Goal: Task Accomplishment & Management: Use online tool/utility

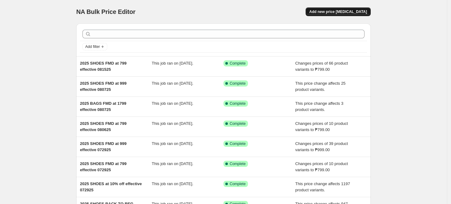
click at [332, 11] on span "Add new price [MEDICAL_DATA]" at bounding box center [338, 11] width 58 height 5
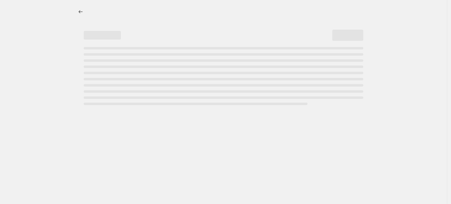
select select "percentage"
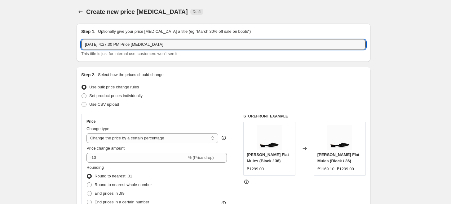
drag, startPoint x: -20, startPoint y: 49, endPoint x: -37, endPoint y: 51, distance: 16.9
click at [0, 51] on html "Home Settings Plans Skip to content Create new price [MEDICAL_DATA]. This page …" at bounding box center [225, 102] width 451 height 204
type input "2025 SHOES BACK TO REG effective 081925"
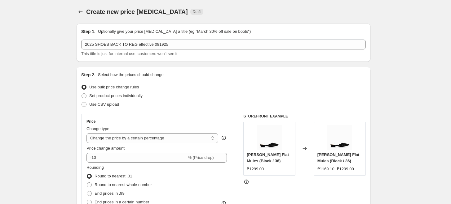
click at [191, 81] on div "Step 2. Select how the prices should change Use bulk price change rules Set pro…" at bounding box center [223, 176] width 284 height 208
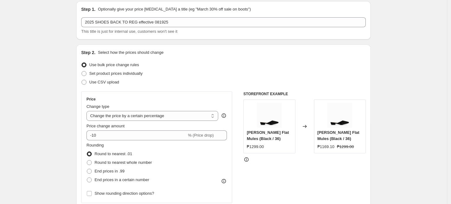
scroll to position [34, 0]
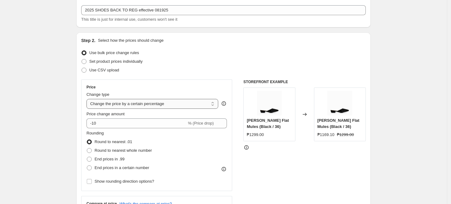
click at [125, 102] on select "Change the price to a certain amount Change the price by a certain amount Chang…" at bounding box center [152, 104] width 132 height 10
select select "ecap"
click at [88, 99] on select "Change the price to a certain amount Change the price by a certain amount Chang…" at bounding box center [152, 104] width 132 height 10
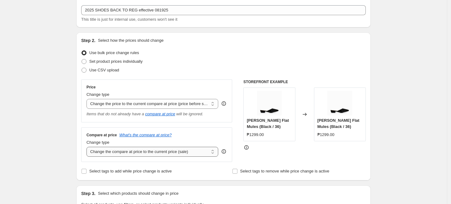
click at [130, 152] on select "Change the compare at price to the current price (sale) Change the compare at p…" at bounding box center [152, 152] width 132 height 10
select select "no_change"
click at [88, 147] on select "Change the compare at price to the current price (sale) Change the compare at p…" at bounding box center [152, 152] width 132 height 10
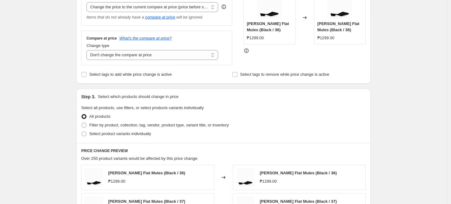
scroll to position [172, 0]
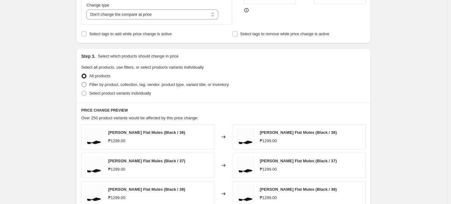
click at [109, 87] on span "Filter by product, collection, tag, vendor, product type, variant title, or inv…" at bounding box center [158, 84] width 139 height 5
click at [82, 83] on input "Filter by product, collection, tag, vendor, product type, variant title, or inv…" at bounding box center [81, 82] width 0 height 0
radio input "true"
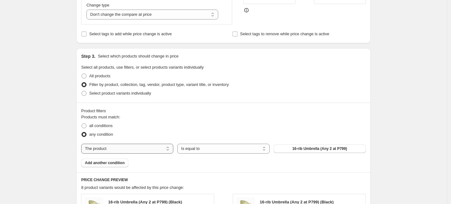
click at [104, 148] on select "The product The product's collection The product's tag The product's vendor The…" at bounding box center [127, 149] width 92 height 10
select select "tag"
click at [302, 149] on button "012425 shoes at 999" at bounding box center [320, 149] width 92 height 9
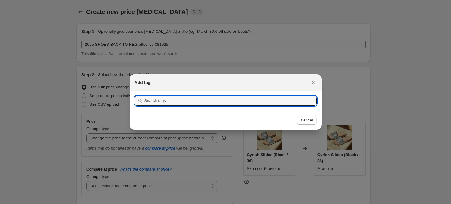
scroll to position [0, 0]
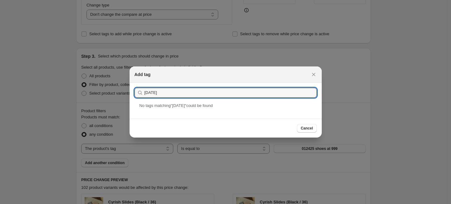
drag, startPoint x: 187, startPoint y: 97, endPoint x: 89, endPoint y: 105, distance: 98.5
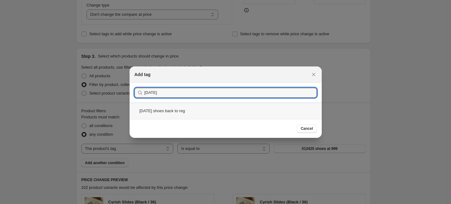
type input "[DATE]"
click at [169, 108] on div "[DATE] shoes back to reg" at bounding box center [226, 111] width 192 height 16
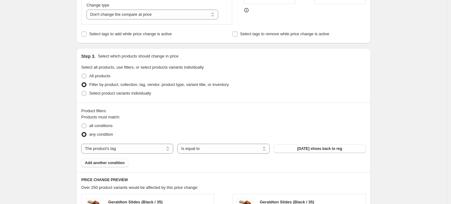
click at [42, 80] on div "Create new price [MEDICAL_DATA]. This page is ready Create new price [MEDICAL_D…" at bounding box center [223, 138] width 447 height 620
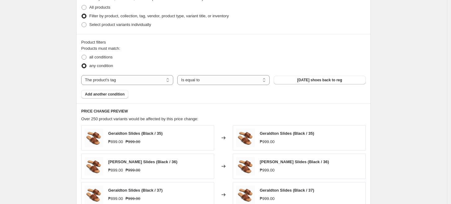
scroll to position [415, 0]
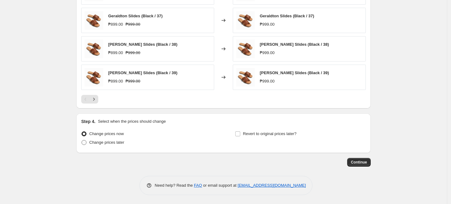
click at [119, 143] on span "Change prices later" at bounding box center [106, 142] width 35 height 5
click at [82, 141] on input "Change prices later" at bounding box center [81, 140] width 0 height 0
radio input "true"
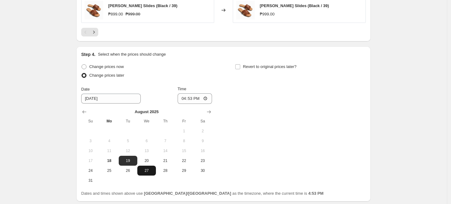
scroll to position [484, 0]
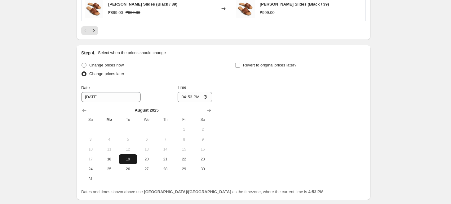
click at [130, 159] on span "19" at bounding box center [128, 159] width 14 height 5
click at [183, 98] on input "16:53" at bounding box center [195, 97] width 35 height 11
click at [195, 98] on input "12:00" at bounding box center [195, 97] width 35 height 11
type input "00:00"
click at [259, 96] on div "Change prices now Change prices later Date [DATE] Time 00:00 [DATE] Su Mo Tu We…" at bounding box center [223, 122] width 284 height 123
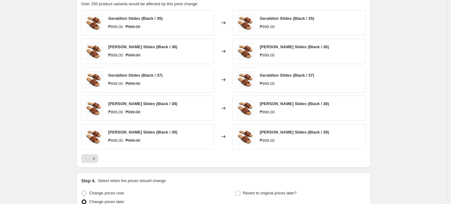
scroll to position [344, 0]
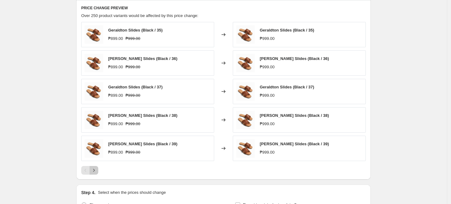
click at [95, 168] on icon "Next" at bounding box center [94, 171] width 6 height 6
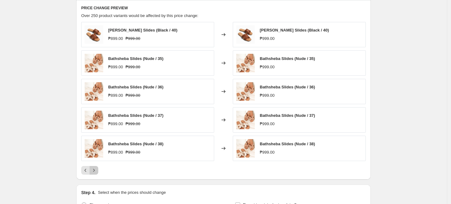
click at [95, 168] on icon "Next" at bounding box center [94, 171] width 6 height 6
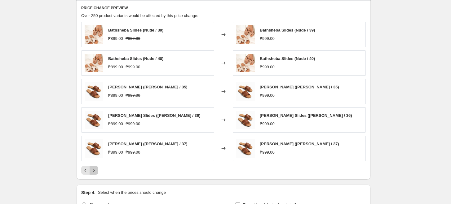
click at [95, 168] on icon "Next" at bounding box center [94, 171] width 6 height 6
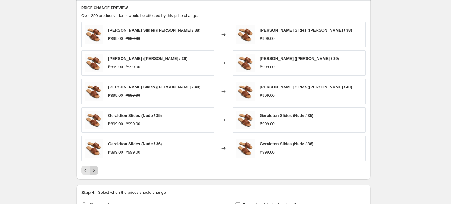
click at [95, 168] on icon "Next" at bounding box center [94, 171] width 6 height 6
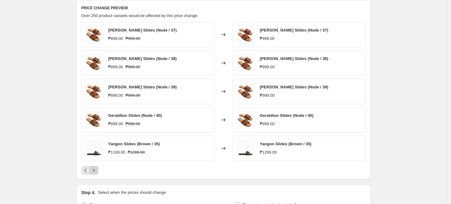
click at [95, 168] on icon "Next" at bounding box center [94, 171] width 6 height 6
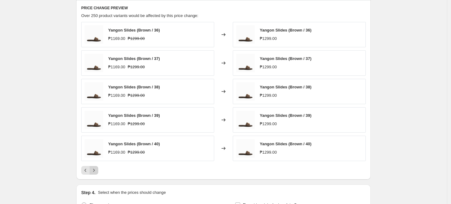
click at [95, 168] on icon "Next" at bounding box center [94, 171] width 6 height 6
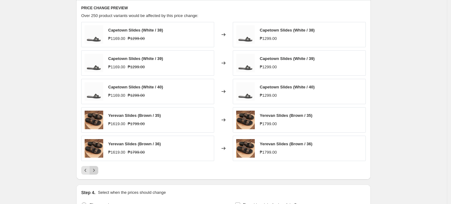
click at [95, 168] on icon "Next" at bounding box center [94, 171] width 6 height 6
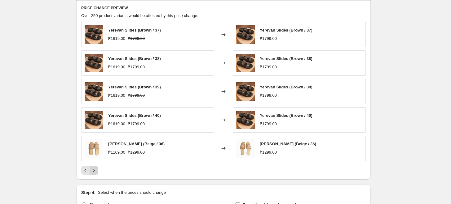
click at [95, 168] on icon "Next" at bounding box center [94, 171] width 6 height 6
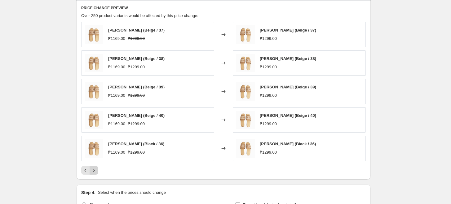
click at [95, 168] on icon "Next" at bounding box center [94, 171] width 6 height 6
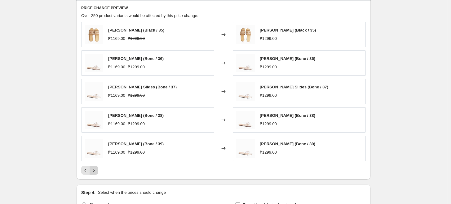
click at [95, 168] on icon "Next" at bounding box center [94, 171] width 6 height 6
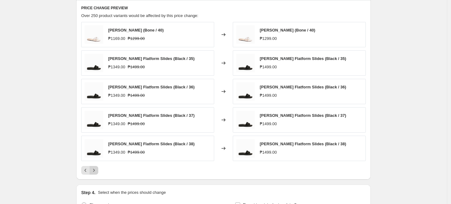
click at [95, 168] on icon "Next" at bounding box center [94, 171] width 6 height 6
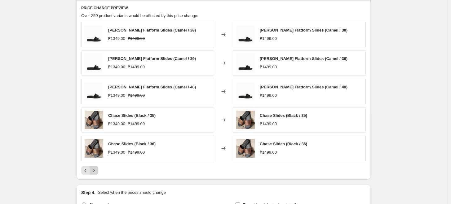
click at [95, 168] on icon "Next" at bounding box center [94, 171] width 6 height 6
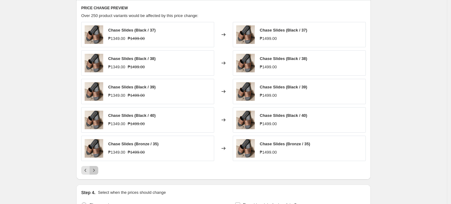
click at [95, 168] on icon "Next" at bounding box center [94, 171] width 6 height 6
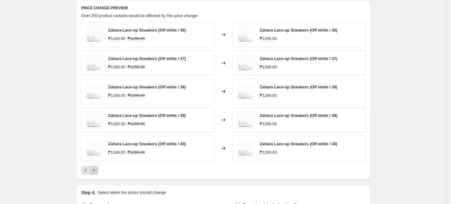
click at [95, 168] on icon "Next" at bounding box center [94, 171] width 6 height 6
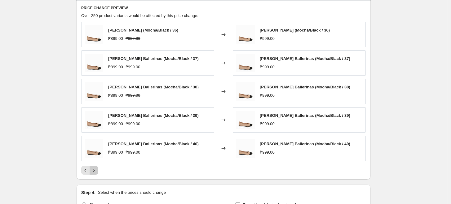
click at [95, 168] on icon "Next" at bounding box center [94, 171] width 6 height 6
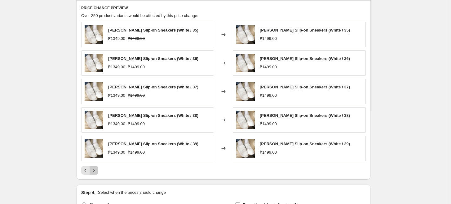
click at [95, 168] on icon "Next" at bounding box center [94, 171] width 6 height 6
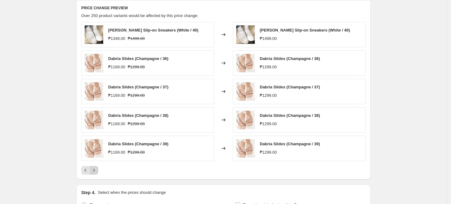
click at [95, 168] on icon "Next" at bounding box center [94, 171] width 6 height 6
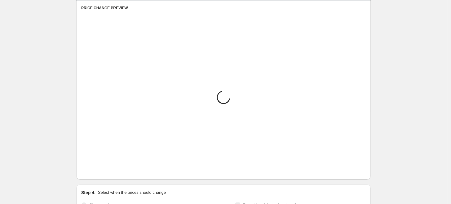
click at [95, 168] on icon "Next" at bounding box center [94, 171] width 6 height 6
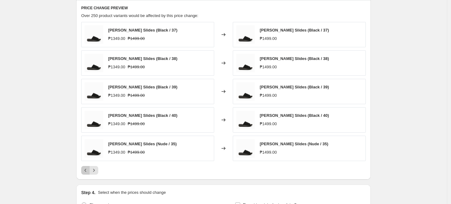
click at [86, 171] on icon "Previous" at bounding box center [85, 171] width 6 height 6
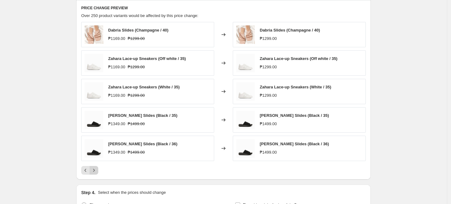
click at [95, 169] on icon "Next" at bounding box center [94, 171] width 6 height 6
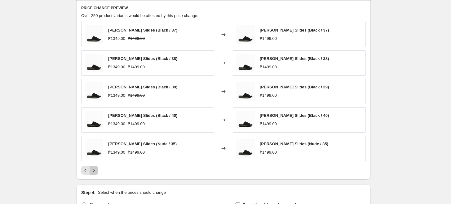
click at [95, 169] on icon "Next" at bounding box center [94, 171] width 6 height 6
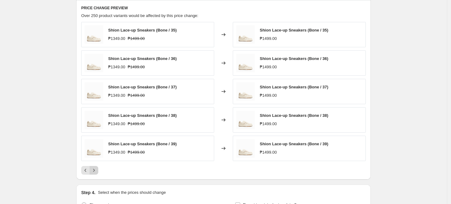
click at [95, 169] on icon "Next" at bounding box center [94, 171] width 6 height 6
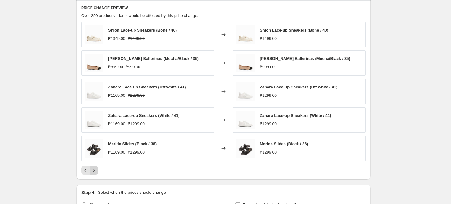
click at [95, 169] on icon "Next" at bounding box center [94, 171] width 6 height 6
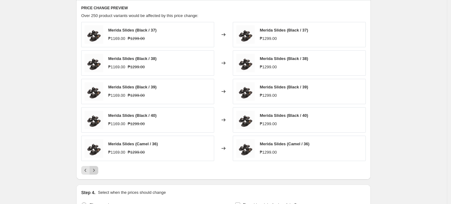
click at [95, 169] on icon "Next" at bounding box center [94, 171] width 6 height 6
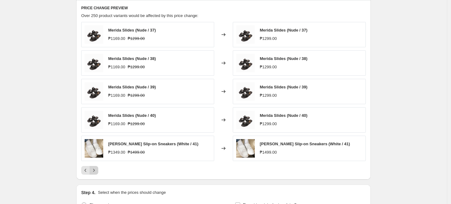
click at [95, 169] on icon "Next" at bounding box center [94, 171] width 6 height 6
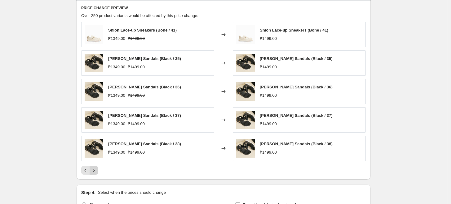
click at [95, 169] on icon "Next" at bounding box center [94, 171] width 6 height 6
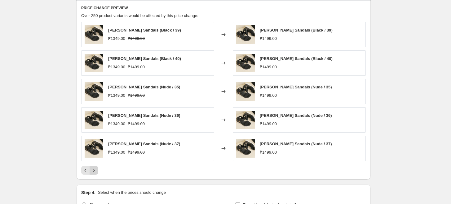
click at [95, 169] on icon "Next" at bounding box center [94, 171] width 6 height 6
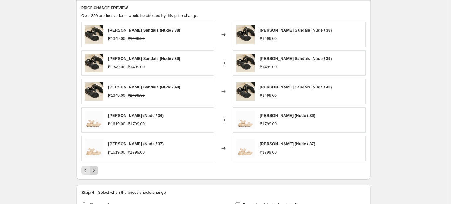
click at [95, 169] on icon "Next" at bounding box center [94, 171] width 6 height 6
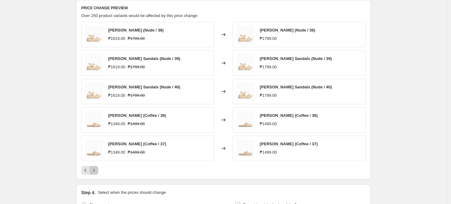
click at [95, 169] on icon "Next" at bounding box center [94, 171] width 6 height 6
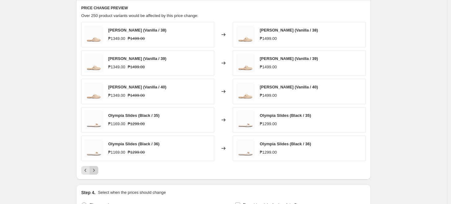
click at [95, 169] on icon "Next" at bounding box center [94, 171] width 6 height 6
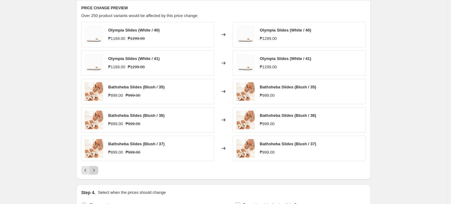
click at [95, 169] on icon "Next" at bounding box center [94, 171] width 6 height 6
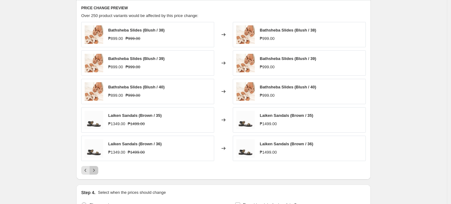
click at [95, 169] on icon "Next" at bounding box center [94, 171] width 6 height 6
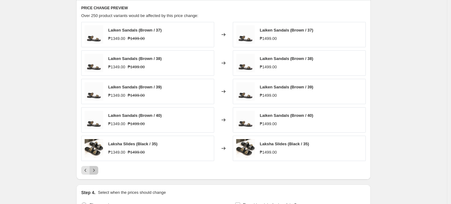
click at [95, 169] on icon "Next" at bounding box center [94, 171] width 6 height 6
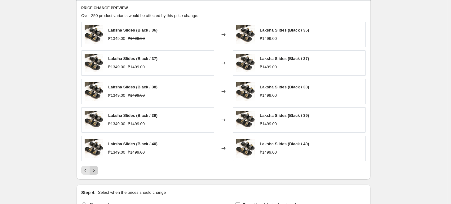
click at [95, 169] on icon "Next" at bounding box center [94, 171] width 6 height 6
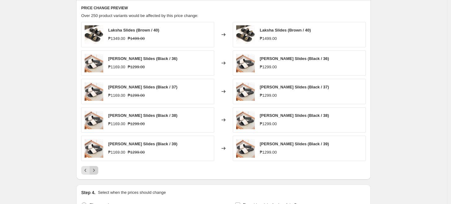
click at [95, 169] on icon "Next" at bounding box center [94, 171] width 6 height 6
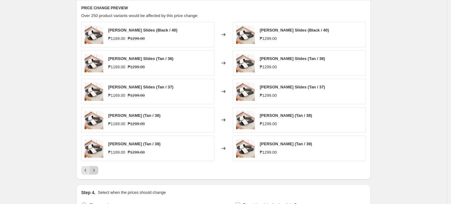
click at [95, 169] on icon "Next" at bounding box center [94, 171] width 6 height 6
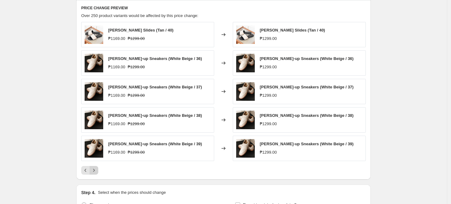
click at [95, 169] on icon "Next" at bounding box center [94, 171] width 6 height 6
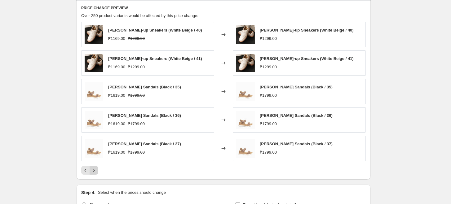
click at [95, 170] on icon "Next" at bounding box center [94, 171] width 6 height 6
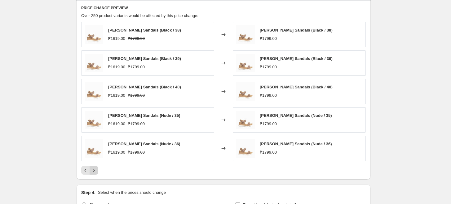
click at [95, 170] on icon "Next" at bounding box center [94, 170] width 2 height 3
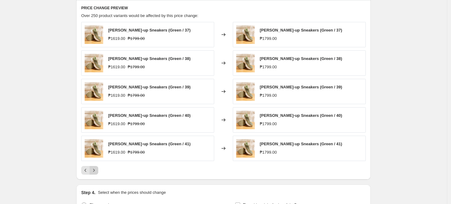
click at [95, 170] on icon "Next" at bounding box center [94, 170] width 2 height 3
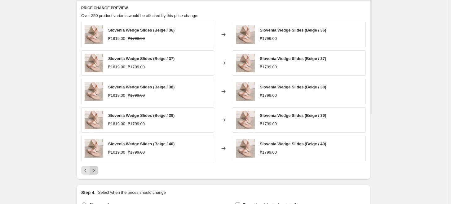
click at [95, 170] on icon "Next" at bounding box center [94, 170] width 2 height 3
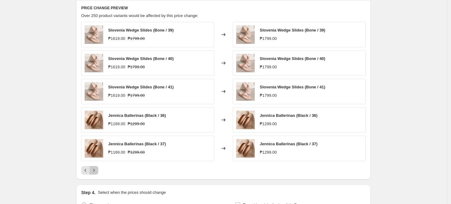
click at [95, 170] on icon "Next" at bounding box center [94, 170] width 2 height 3
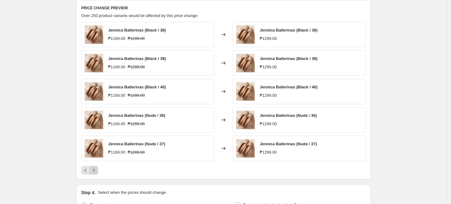
click at [95, 170] on icon "Next" at bounding box center [94, 170] width 2 height 3
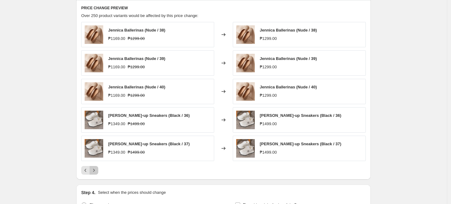
click at [95, 170] on icon "Next" at bounding box center [94, 170] width 2 height 3
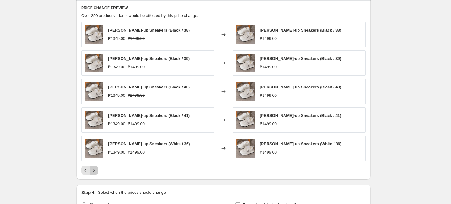
click at [95, 170] on icon "Next" at bounding box center [94, 170] width 2 height 3
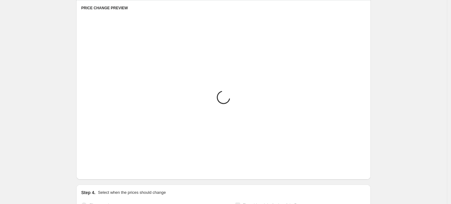
click at [95, 170] on icon "Next" at bounding box center [94, 170] width 2 height 3
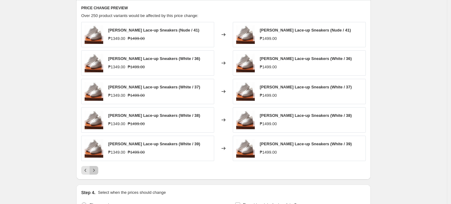
click at [95, 170] on icon "Next" at bounding box center [94, 170] width 2 height 3
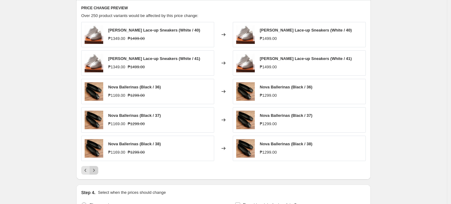
click at [95, 170] on icon "Next" at bounding box center [94, 170] width 2 height 3
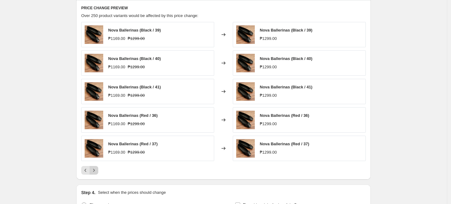
click at [95, 170] on icon "Next" at bounding box center [94, 170] width 2 height 3
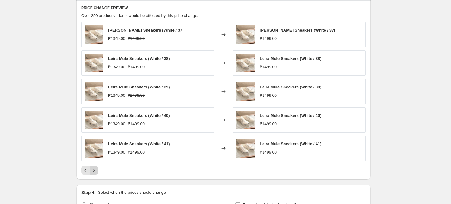
click at [95, 170] on icon "Next" at bounding box center [94, 170] width 2 height 3
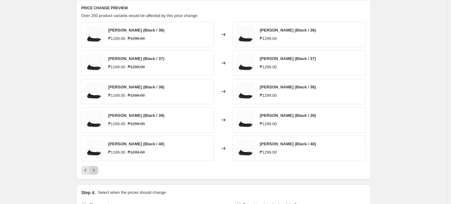
click at [95, 170] on icon "Next" at bounding box center [94, 170] width 2 height 3
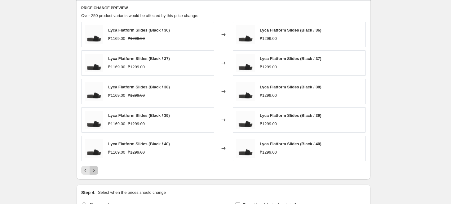
click at [95, 170] on icon "Next" at bounding box center [94, 170] width 2 height 3
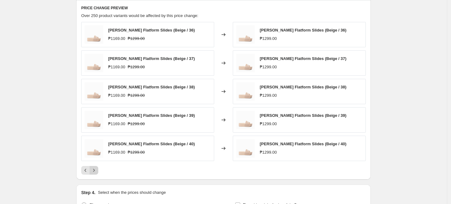
click at [95, 170] on icon "Next" at bounding box center [94, 170] width 2 height 3
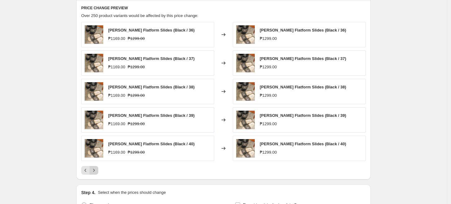
click at [95, 169] on icon "Next" at bounding box center [94, 171] width 6 height 6
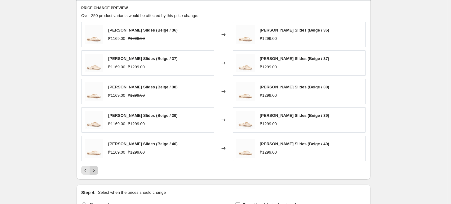
click at [95, 169] on icon "Next" at bounding box center [94, 171] width 6 height 6
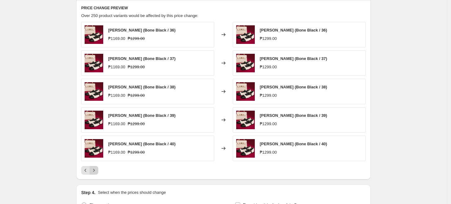
click at [95, 169] on icon "Next" at bounding box center [94, 171] width 6 height 6
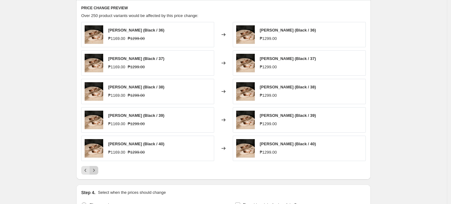
click at [95, 169] on icon "Next" at bounding box center [94, 171] width 6 height 6
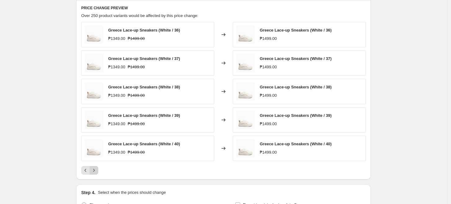
click at [95, 169] on icon "Next" at bounding box center [94, 171] width 6 height 6
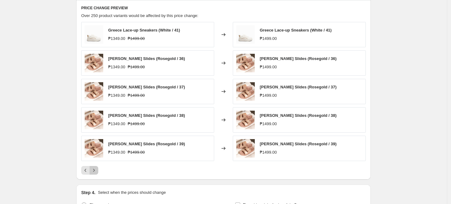
click at [95, 169] on icon "Next" at bounding box center [94, 171] width 6 height 6
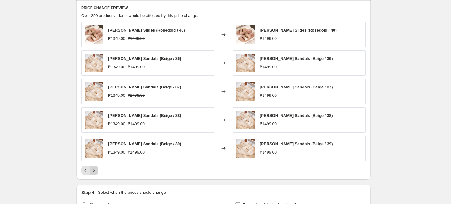
click at [95, 169] on icon "Next" at bounding box center [94, 171] width 6 height 6
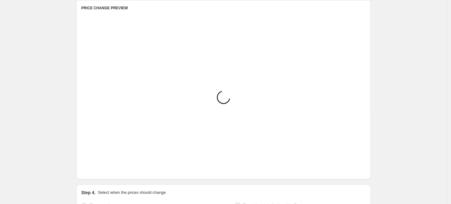
click at [95, 169] on icon "Next" at bounding box center [94, 171] width 6 height 6
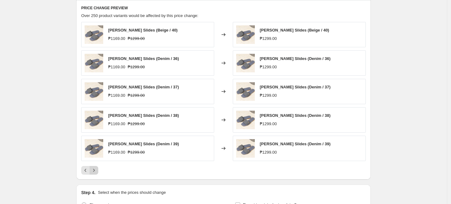
click at [96, 169] on icon "Next" at bounding box center [94, 171] width 6 height 6
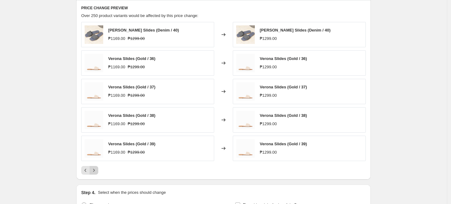
click at [96, 169] on icon "Next" at bounding box center [94, 171] width 6 height 6
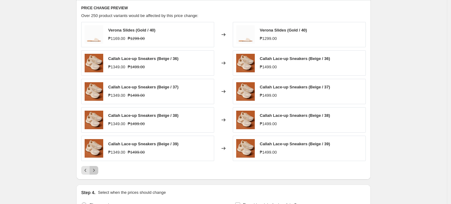
click at [96, 169] on icon "Next" at bounding box center [94, 171] width 6 height 6
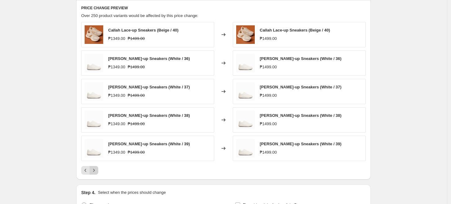
click at [96, 169] on icon "Next" at bounding box center [94, 171] width 6 height 6
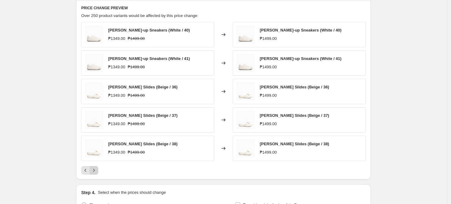
click at [96, 169] on icon "Next" at bounding box center [94, 171] width 6 height 6
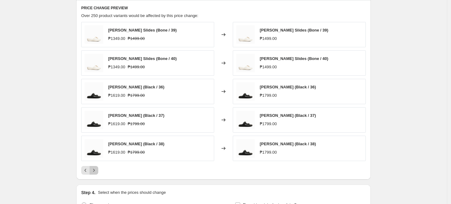
click at [96, 169] on icon "Next" at bounding box center [94, 171] width 6 height 6
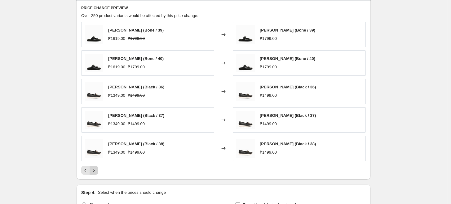
click at [96, 169] on icon "Next" at bounding box center [94, 171] width 6 height 6
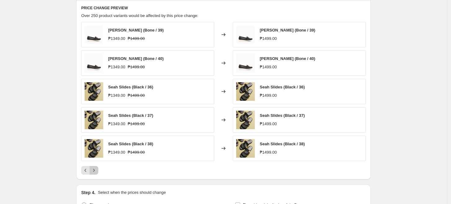
click at [96, 169] on icon "Next" at bounding box center [94, 171] width 6 height 6
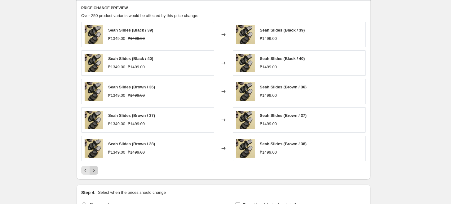
click at [96, 169] on icon "Next" at bounding box center [94, 171] width 6 height 6
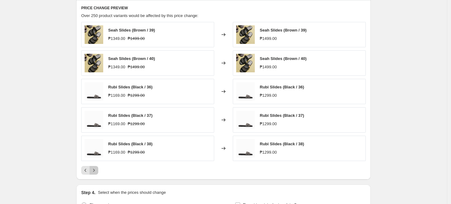
click at [96, 169] on icon "Next" at bounding box center [94, 171] width 6 height 6
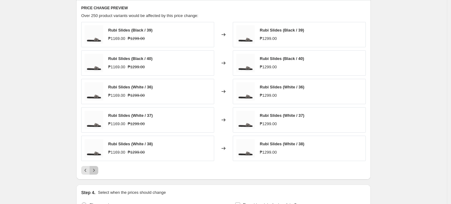
click at [96, 169] on icon "Next" at bounding box center [94, 171] width 6 height 6
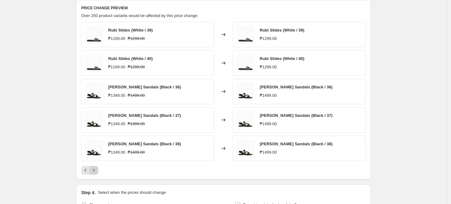
click at [96, 169] on icon "Next" at bounding box center [94, 171] width 6 height 6
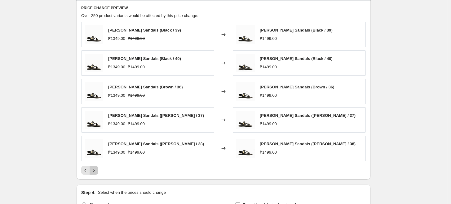
click at [96, 169] on icon "Next" at bounding box center [94, 171] width 6 height 6
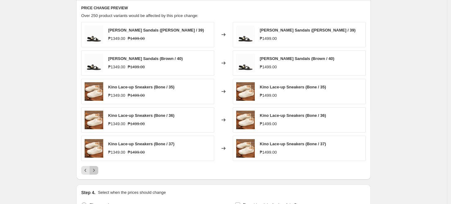
click at [96, 169] on icon "Next" at bounding box center [94, 171] width 6 height 6
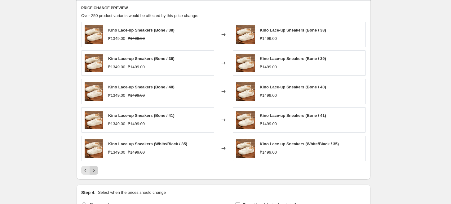
click at [96, 169] on icon "Next" at bounding box center [94, 171] width 6 height 6
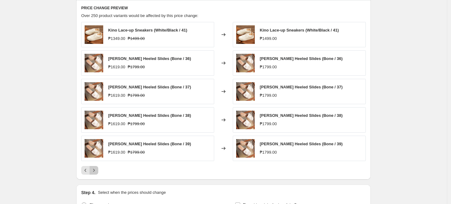
click at [96, 169] on icon "Next" at bounding box center [94, 171] width 6 height 6
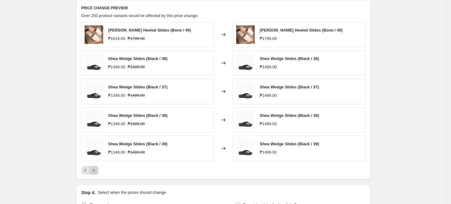
click at [96, 169] on icon "Next" at bounding box center [94, 171] width 6 height 6
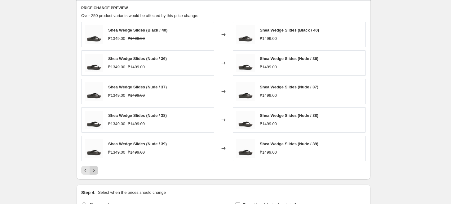
click at [96, 169] on icon "Next" at bounding box center [94, 171] width 6 height 6
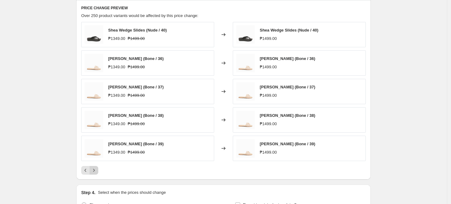
click at [96, 169] on icon "Next" at bounding box center [94, 171] width 6 height 6
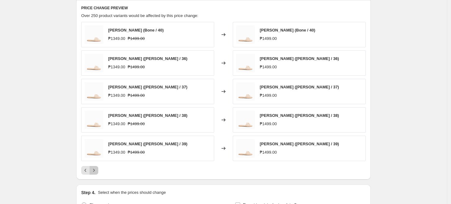
click at [96, 169] on icon "Next" at bounding box center [94, 171] width 6 height 6
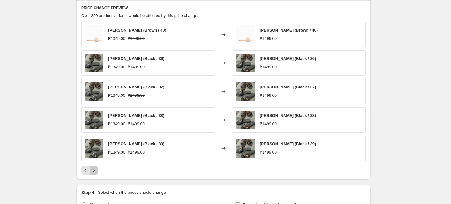
click at [96, 169] on icon "Next" at bounding box center [94, 171] width 6 height 6
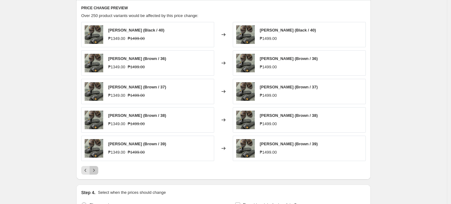
click at [96, 169] on icon "Next" at bounding box center [94, 171] width 6 height 6
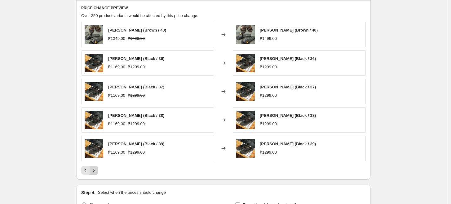
click at [96, 169] on icon "Next" at bounding box center [94, 171] width 6 height 6
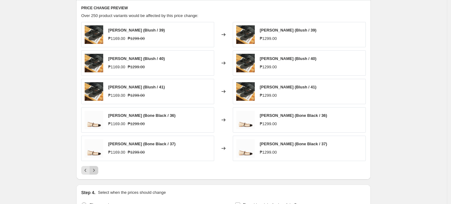
click at [96, 169] on icon "Next" at bounding box center [94, 171] width 6 height 6
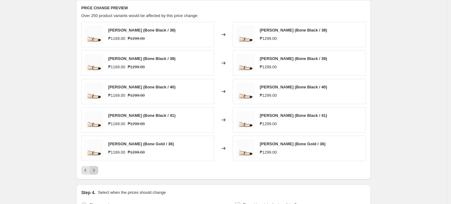
click at [96, 169] on icon "Next" at bounding box center [94, 171] width 6 height 6
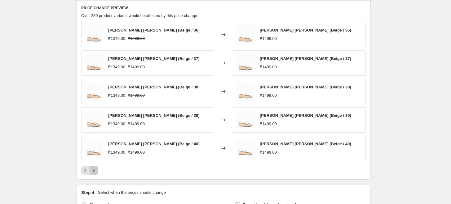
click at [96, 169] on icon "Next" at bounding box center [94, 171] width 6 height 6
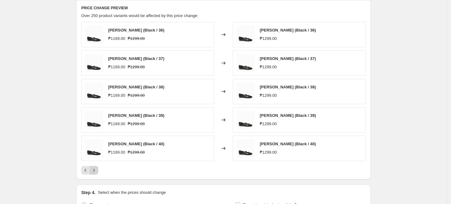
click at [96, 169] on icon "Next" at bounding box center [94, 171] width 6 height 6
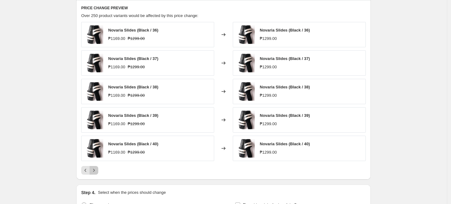
click at [96, 169] on icon "Next" at bounding box center [94, 171] width 6 height 6
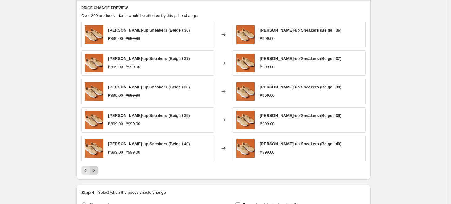
click at [96, 169] on icon "Next" at bounding box center [94, 171] width 6 height 6
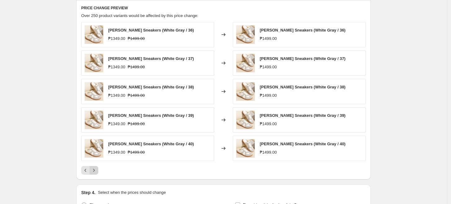
click at [96, 169] on icon "Next" at bounding box center [94, 171] width 6 height 6
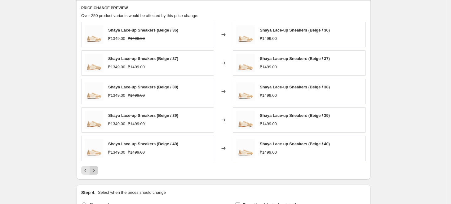
click at [96, 169] on icon "Next" at bounding box center [94, 171] width 6 height 6
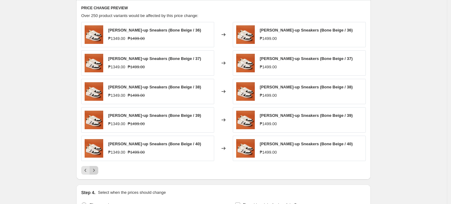
click at [96, 169] on icon "Next" at bounding box center [94, 171] width 6 height 6
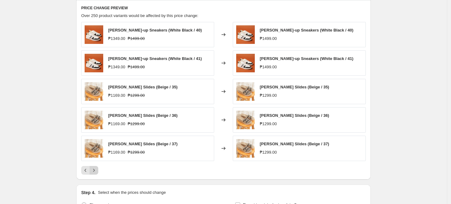
click at [96, 169] on icon "Next" at bounding box center [94, 171] width 6 height 6
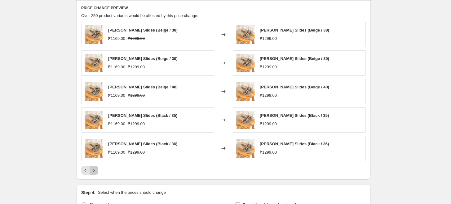
click at [96, 169] on icon "Next" at bounding box center [94, 171] width 6 height 6
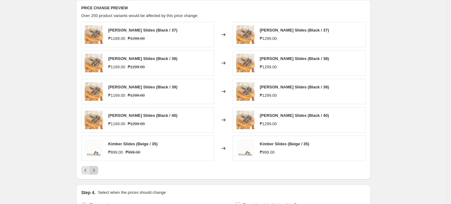
click at [96, 169] on icon "Next" at bounding box center [94, 171] width 6 height 6
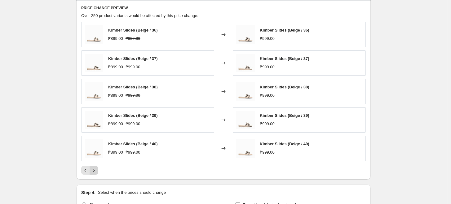
click at [96, 169] on icon "Next" at bounding box center [94, 171] width 6 height 6
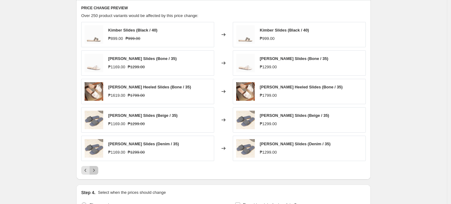
click at [96, 169] on icon "Next" at bounding box center [94, 171] width 6 height 6
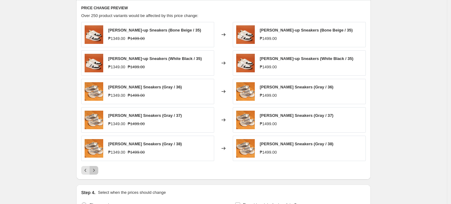
click at [96, 169] on icon "Next" at bounding box center [94, 171] width 6 height 6
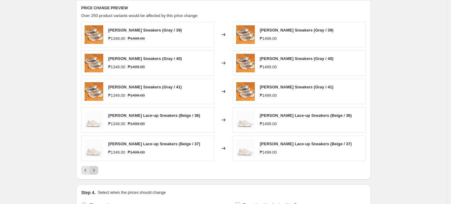
click at [97, 169] on icon "Next" at bounding box center [94, 171] width 6 height 6
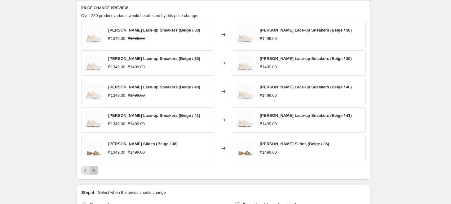
click at [97, 169] on icon "Next" at bounding box center [94, 171] width 6 height 6
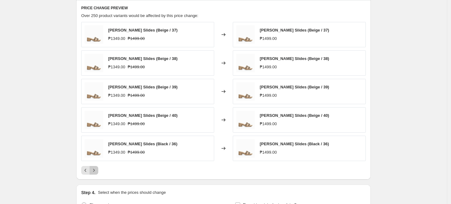
click at [97, 169] on icon "Next" at bounding box center [94, 171] width 6 height 6
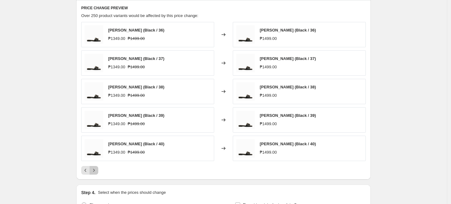
click at [97, 169] on icon "Next" at bounding box center [94, 171] width 6 height 6
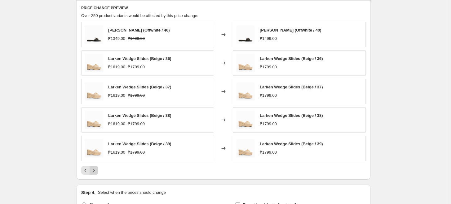
click at [97, 169] on icon "Next" at bounding box center [94, 171] width 6 height 6
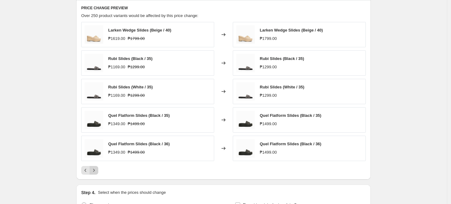
click at [97, 169] on icon "Next" at bounding box center [94, 171] width 6 height 6
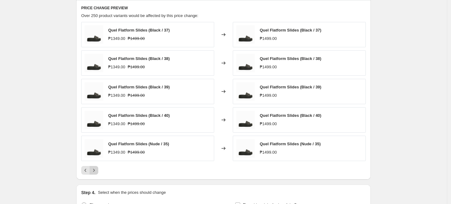
click at [97, 169] on icon "Next" at bounding box center [94, 171] width 6 height 6
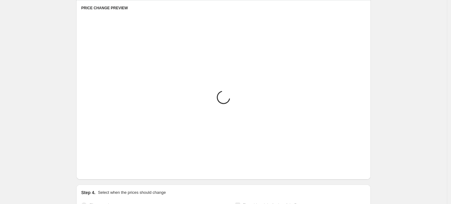
click at [97, 169] on icon "Next" at bounding box center [94, 171] width 6 height 6
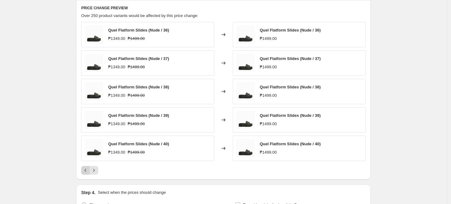
click at [86, 170] on icon "Previous" at bounding box center [85, 171] width 6 height 6
click at [96, 168] on icon "Next" at bounding box center [94, 171] width 6 height 6
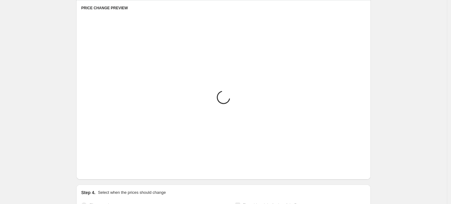
click at [96, 168] on icon "Next" at bounding box center [94, 171] width 6 height 6
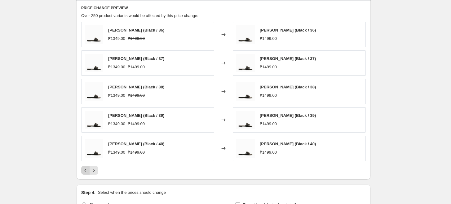
click at [84, 169] on icon "Previous" at bounding box center [85, 171] width 6 height 6
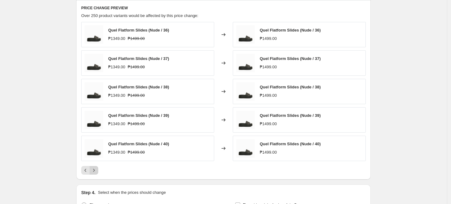
click at [96, 168] on icon "Next" at bounding box center [94, 171] width 6 height 6
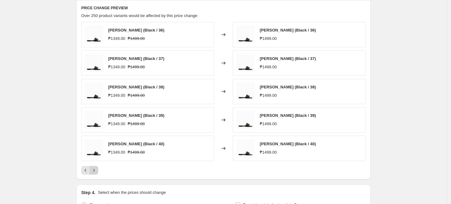
click at [96, 168] on icon "Next" at bounding box center [94, 171] width 6 height 6
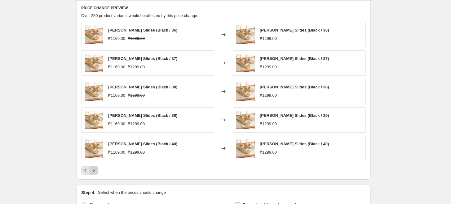
click at [96, 168] on icon "Next" at bounding box center [94, 171] width 6 height 6
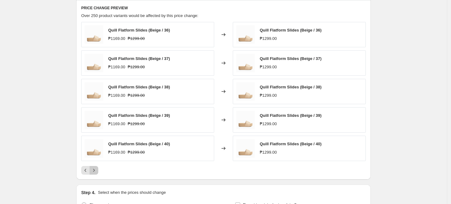
click at [96, 168] on icon "Next" at bounding box center [94, 171] width 6 height 6
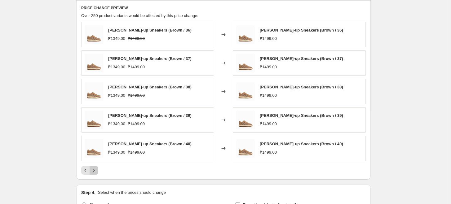
click at [96, 168] on icon "Next" at bounding box center [94, 171] width 6 height 6
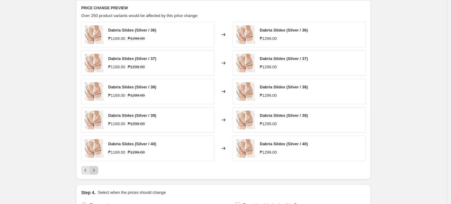
click at [96, 168] on icon "Next" at bounding box center [94, 171] width 6 height 6
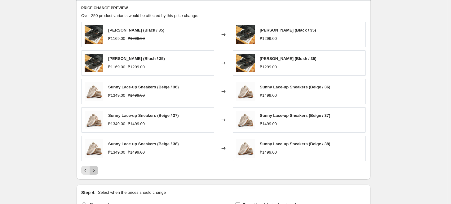
click at [96, 168] on icon "Next" at bounding box center [94, 171] width 6 height 6
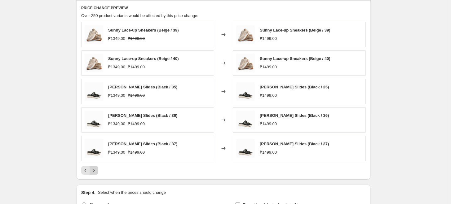
click at [96, 168] on icon "Next" at bounding box center [94, 171] width 6 height 6
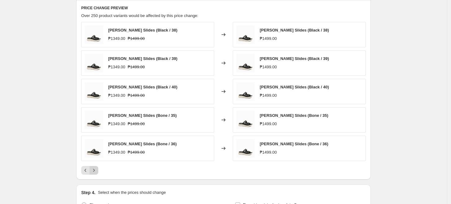
click at [96, 168] on icon "Next" at bounding box center [94, 171] width 6 height 6
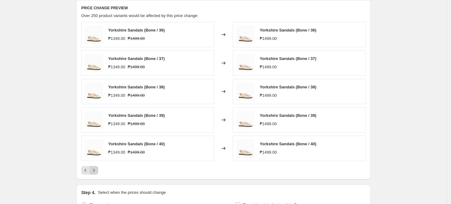
click at [96, 168] on icon "Next" at bounding box center [94, 171] width 6 height 6
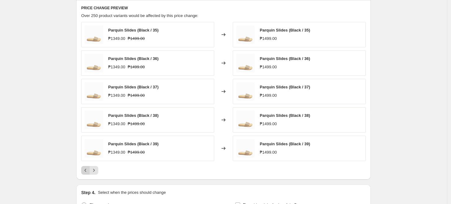
click at [89, 168] on icon "Previous" at bounding box center [85, 171] width 6 height 6
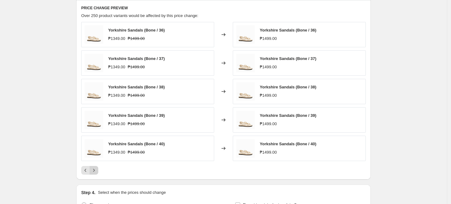
click at [96, 167] on button "Next" at bounding box center [94, 170] width 9 height 9
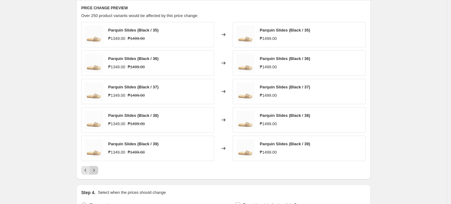
click at [96, 167] on button "Next" at bounding box center [94, 170] width 9 height 9
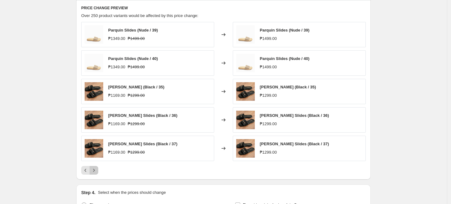
click at [96, 167] on button "Next" at bounding box center [94, 170] width 9 height 9
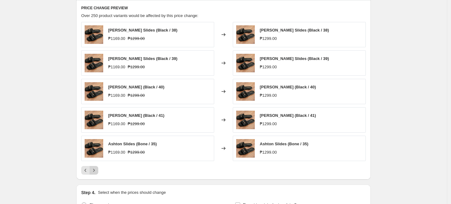
click at [96, 167] on button "Next" at bounding box center [94, 170] width 9 height 9
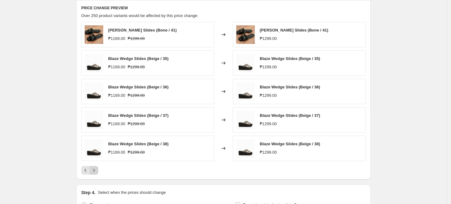
click at [96, 167] on button "Next" at bounding box center [94, 170] width 9 height 9
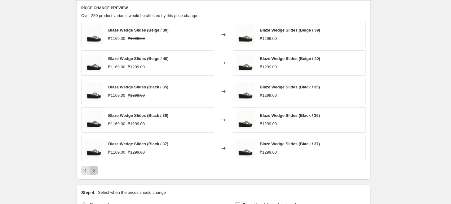
click at [96, 167] on button "Next" at bounding box center [94, 170] width 9 height 9
click at [96, 166] on button "Next" at bounding box center [94, 170] width 9 height 9
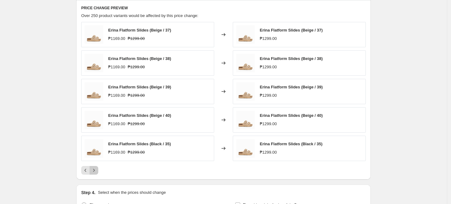
click at [96, 166] on button "Next" at bounding box center [94, 170] width 9 height 9
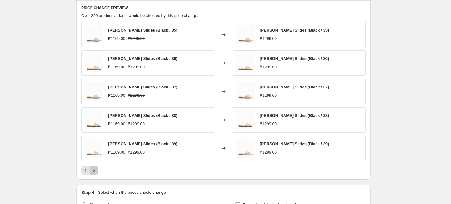
click at [96, 166] on button "Next" at bounding box center [94, 170] width 9 height 9
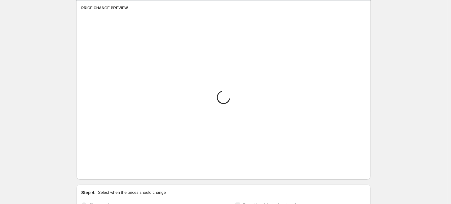
click at [96, 166] on button "Next" at bounding box center [94, 170] width 9 height 9
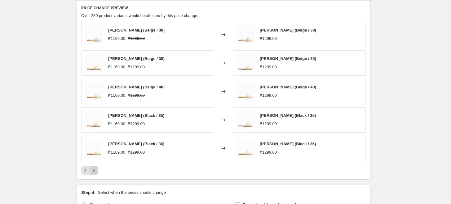
click at [96, 166] on button "Next" at bounding box center [94, 170] width 9 height 9
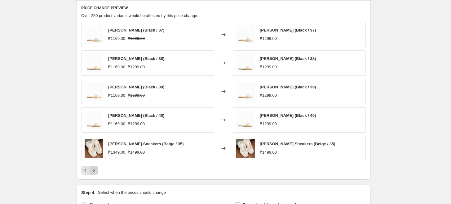
click at [96, 166] on button "Next" at bounding box center [94, 170] width 9 height 9
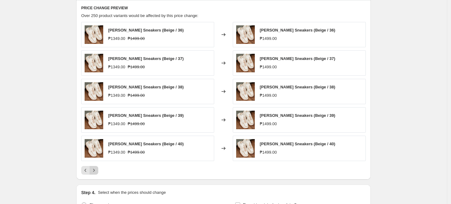
click at [96, 167] on button "Next" at bounding box center [94, 170] width 9 height 9
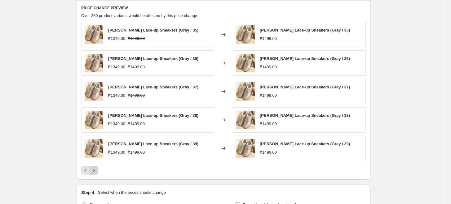
click at [96, 167] on button "Next" at bounding box center [94, 170] width 9 height 9
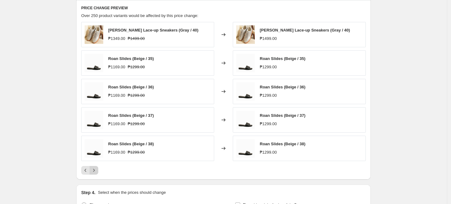
click at [96, 167] on button "Next" at bounding box center [94, 170] width 9 height 9
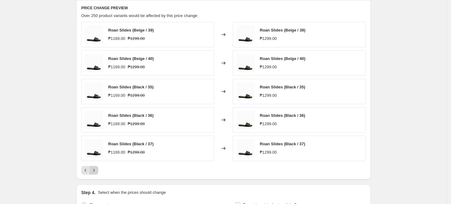
click at [96, 167] on button "Next" at bounding box center [94, 170] width 9 height 9
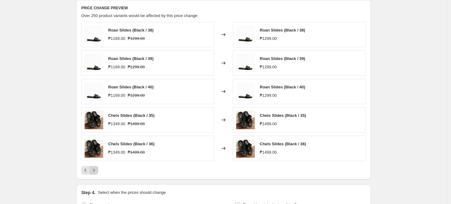
click at [96, 167] on button "Next" at bounding box center [94, 170] width 9 height 9
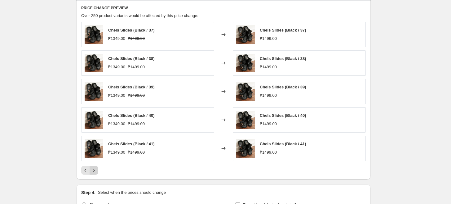
click at [96, 167] on button "Next" at bounding box center [94, 170] width 9 height 9
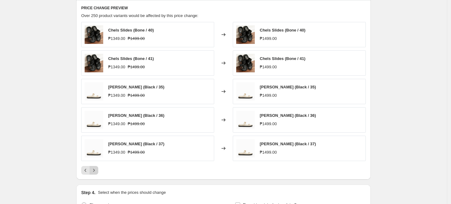
click at [96, 167] on button "Next" at bounding box center [94, 170] width 9 height 9
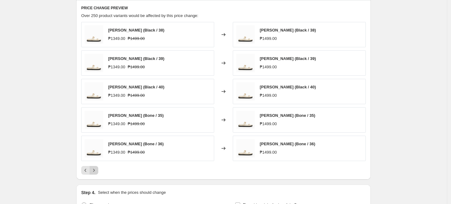
click at [96, 167] on button "Next" at bounding box center [94, 170] width 9 height 9
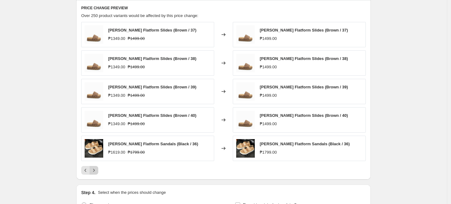
click at [96, 167] on button "Next" at bounding box center [94, 170] width 9 height 9
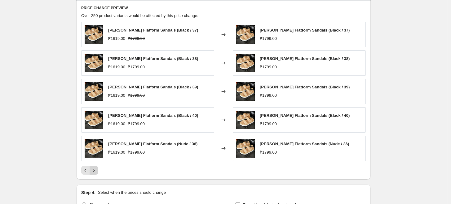
click at [96, 167] on button "Next" at bounding box center [94, 170] width 9 height 9
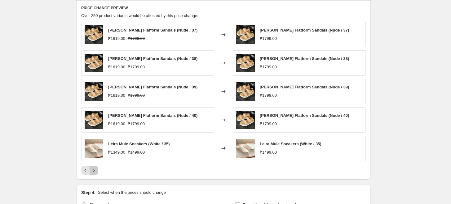
click at [96, 167] on button "Next" at bounding box center [94, 170] width 9 height 9
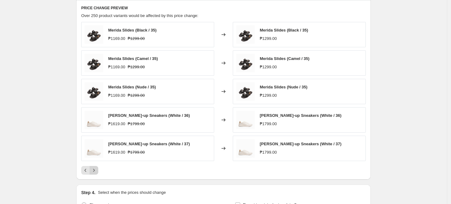
click at [96, 167] on button "Next" at bounding box center [94, 170] width 9 height 9
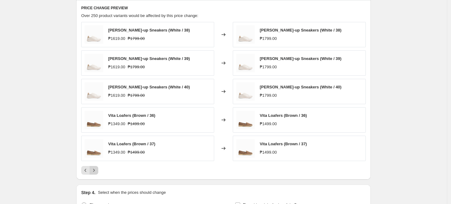
click at [96, 167] on button "Next" at bounding box center [94, 170] width 9 height 9
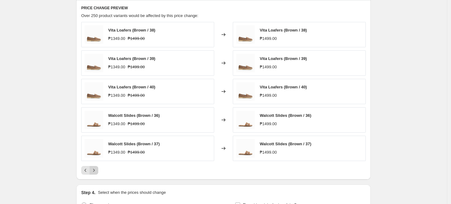
click at [96, 167] on button "Next" at bounding box center [94, 170] width 9 height 9
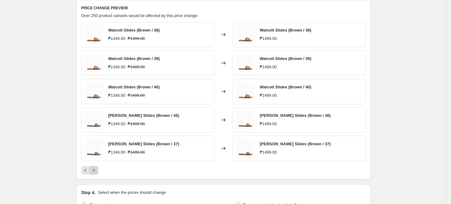
click at [96, 167] on button "Next" at bounding box center [94, 170] width 9 height 9
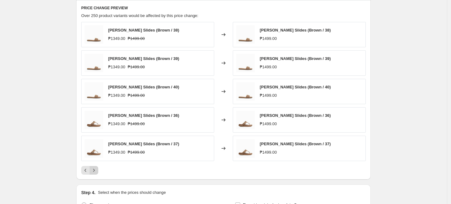
click at [96, 167] on button "Next" at bounding box center [94, 170] width 9 height 9
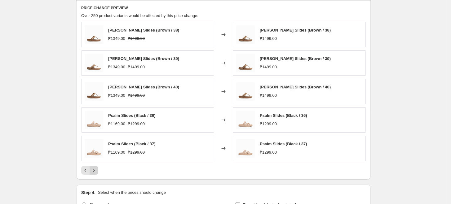
click at [96, 167] on button "Next" at bounding box center [94, 170] width 9 height 9
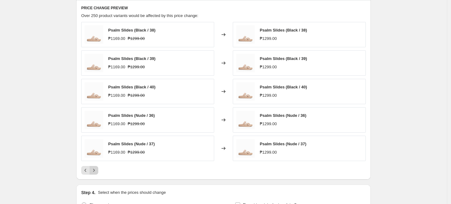
click at [96, 167] on button "Next" at bounding box center [94, 170] width 9 height 9
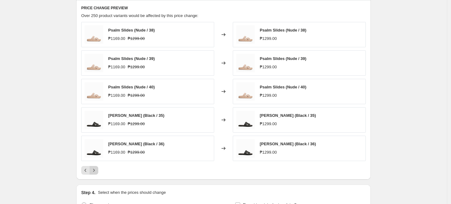
click at [96, 167] on button "Next" at bounding box center [94, 170] width 9 height 9
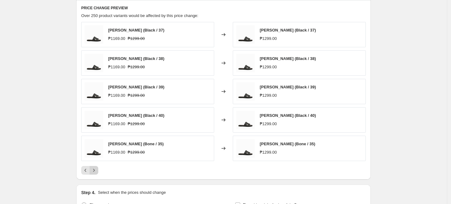
click at [96, 167] on button "Next" at bounding box center [94, 170] width 9 height 9
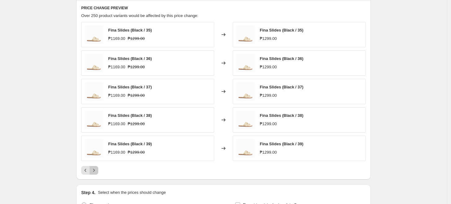
click at [96, 167] on button "Next" at bounding box center [94, 170] width 9 height 9
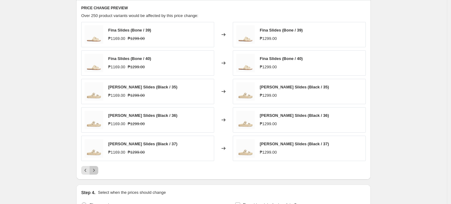
click at [96, 167] on button "Next" at bounding box center [94, 170] width 9 height 9
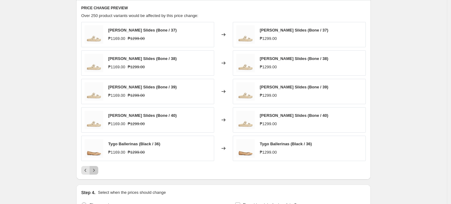
click at [96, 167] on button "Next" at bounding box center [94, 170] width 9 height 9
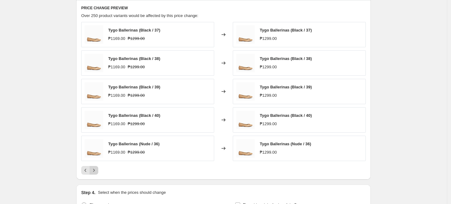
click at [96, 167] on button "Next" at bounding box center [94, 170] width 9 height 9
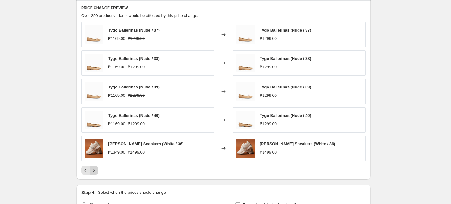
click at [96, 167] on button "Next" at bounding box center [94, 170] width 9 height 9
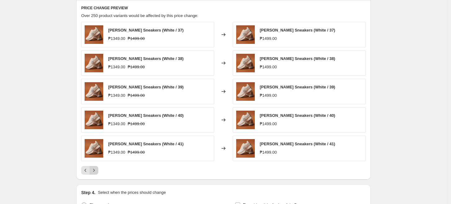
click at [96, 167] on button "Next" at bounding box center [94, 170] width 9 height 9
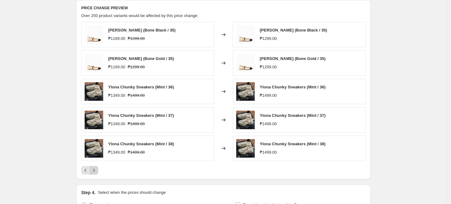
click at [96, 167] on button "Next" at bounding box center [94, 170] width 9 height 9
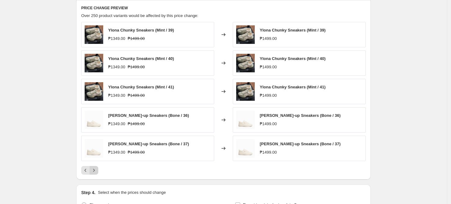
click at [96, 167] on button "Next" at bounding box center [94, 170] width 9 height 9
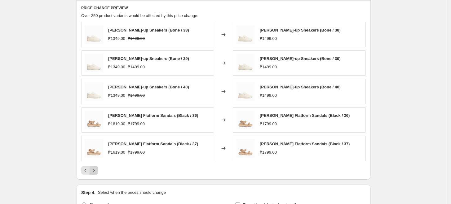
click at [96, 167] on button "Next" at bounding box center [94, 170] width 9 height 9
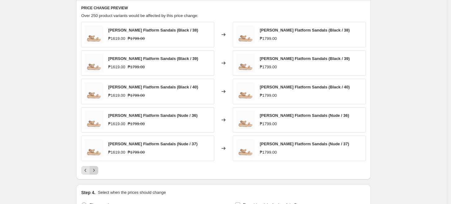
click at [96, 167] on button "Next" at bounding box center [94, 170] width 9 height 9
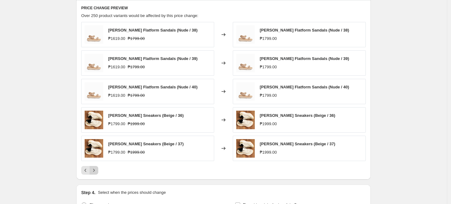
click at [96, 167] on button "Next" at bounding box center [94, 170] width 9 height 9
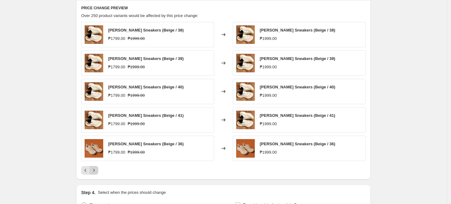
click at [96, 167] on button "Next" at bounding box center [94, 170] width 9 height 9
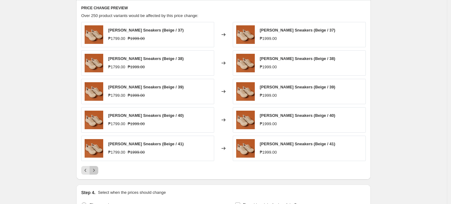
click at [96, 167] on button "Next" at bounding box center [94, 170] width 9 height 9
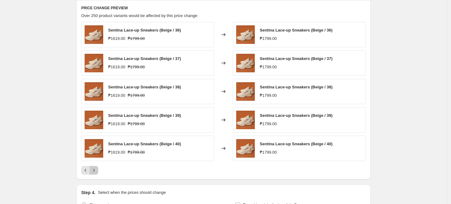
click at [96, 167] on button "Next" at bounding box center [94, 170] width 9 height 9
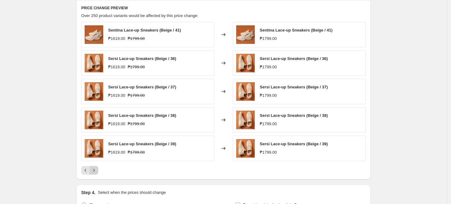
click at [96, 167] on button "Next" at bounding box center [94, 170] width 9 height 9
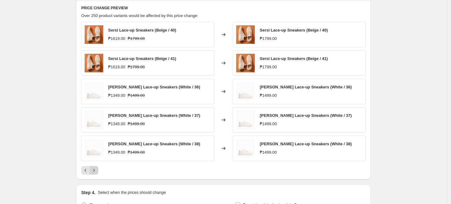
click at [96, 167] on button "Next" at bounding box center [94, 170] width 9 height 9
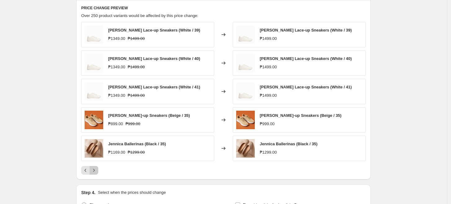
click at [96, 167] on button "Next" at bounding box center [94, 170] width 9 height 9
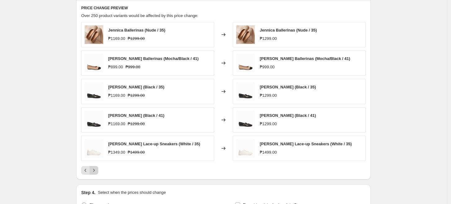
click at [96, 167] on button "Next" at bounding box center [94, 170] width 9 height 9
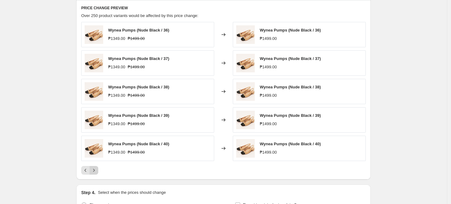
click at [96, 167] on button "Next" at bounding box center [94, 170] width 9 height 9
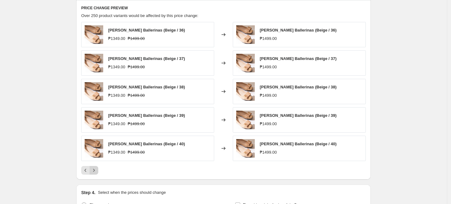
click at [96, 167] on button "Next" at bounding box center [94, 170] width 9 height 9
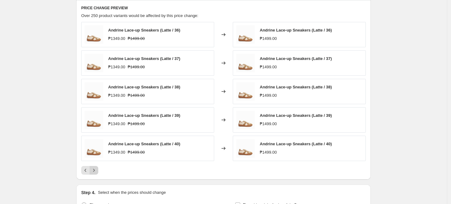
click at [96, 167] on button "Next" at bounding box center [94, 170] width 9 height 9
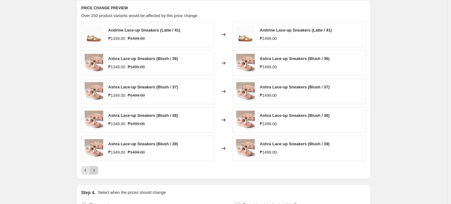
click at [96, 167] on button "Next" at bounding box center [94, 170] width 9 height 9
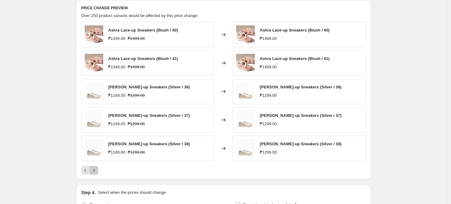
click at [96, 167] on button "Next" at bounding box center [94, 170] width 9 height 9
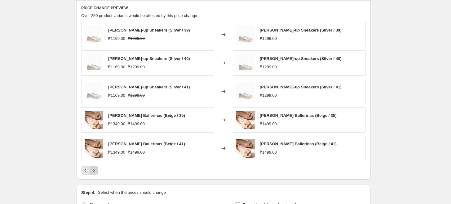
click at [96, 167] on button "Next" at bounding box center [94, 170] width 9 height 9
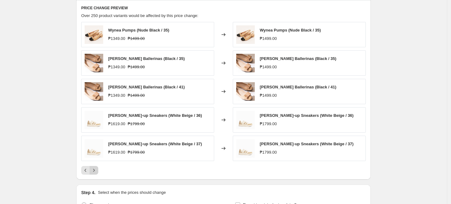
click at [96, 167] on button "Next" at bounding box center [94, 170] width 9 height 9
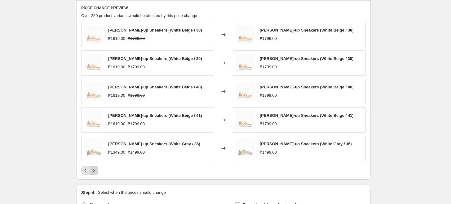
click at [96, 167] on button "Next" at bounding box center [94, 170] width 9 height 9
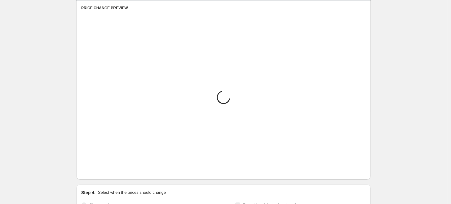
click at [96, 167] on button "Next" at bounding box center [94, 170] width 9 height 9
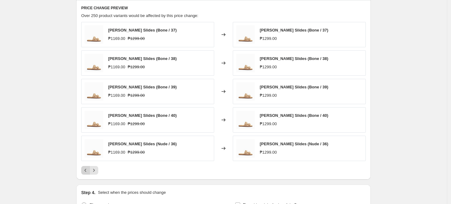
click at [84, 169] on icon "Previous" at bounding box center [85, 171] width 6 height 6
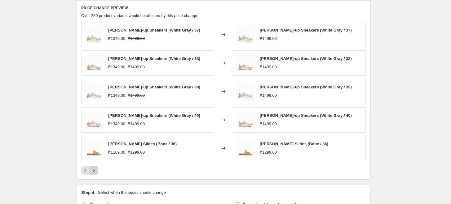
click at [92, 169] on button "Next" at bounding box center [94, 170] width 9 height 9
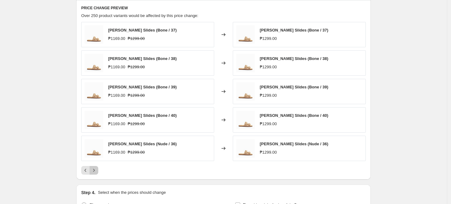
click at [92, 169] on button "Next" at bounding box center [94, 170] width 9 height 9
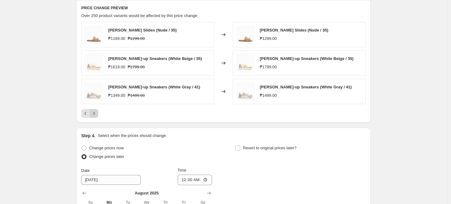
click at [92, 169] on div "Date" at bounding box center [110, 171] width 59 height 6
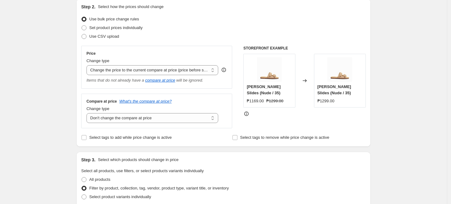
scroll to position [69, 0]
click at [163, 71] on select "Change the price to a certain amount Change the price by a certain amount Chang…" at bounding box center [152, 70] width 132 height 10
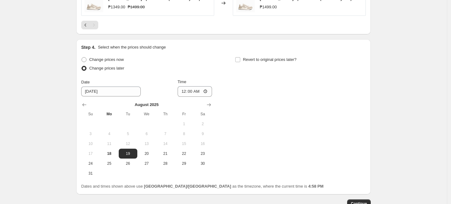
scroll to position [447, 0]
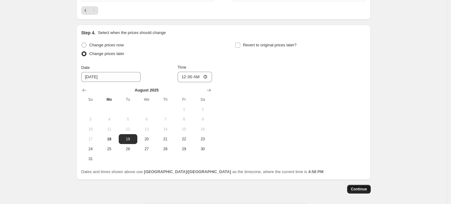
click at [367, 188] on span "Continue" at bounding box center [359, 189] width 16 height 5
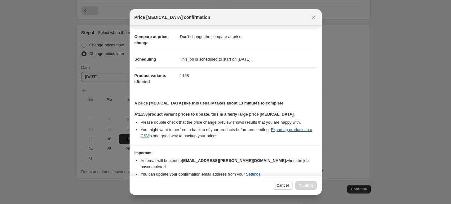
scroll to position [44, 0]
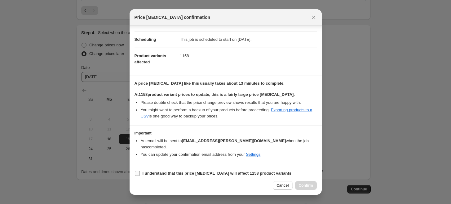
drag, startPoint x: 138, startPoint y: 165, endPoint x: 160, endPoint y: 165, distance: 21.7
click at [138, 171] on input "I understand that this price [MEDICAL_DATA] will affect 1158 product variants" at bounding box center [137, 173] width 5 height 5
checkbox input "true"
click at [304, 184] on span "Confirm" at bounding box center [306, 185] width 14 height 5
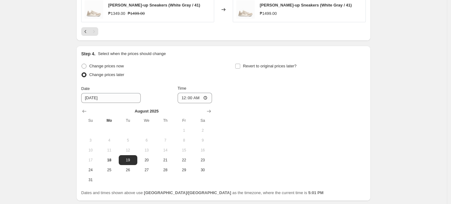
scroll to position [512, 0]
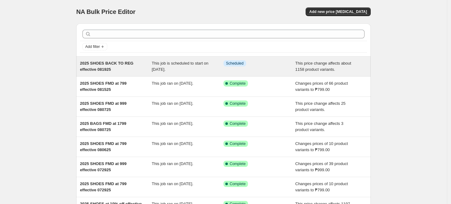
click at [104, 64] on span "2025 SHOES BACK TO REG effective 081925" at bounding box center [106, 66] width 53 height 11
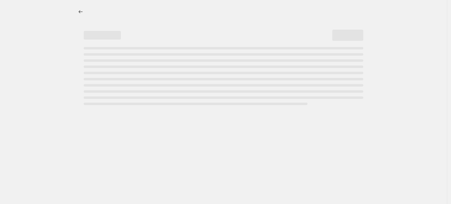
select select "ecap"
select select "no_change"
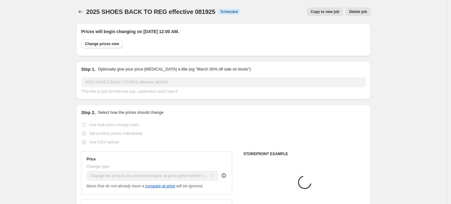
select select "tag"
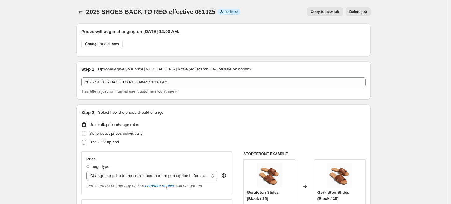
click at [270, 9] on div "Copy to new job Delete job" at bounding box center [307, 11] width 125 height 9
click at [279, 4] on div "2025 SHOES BACK TO REG effective 081925. This page is ready 2025 SHOES BACK TO …" at bounding box center [223, 12] width 294 height 24
